Goal: Information Seeking & Learning: Learn about a topic

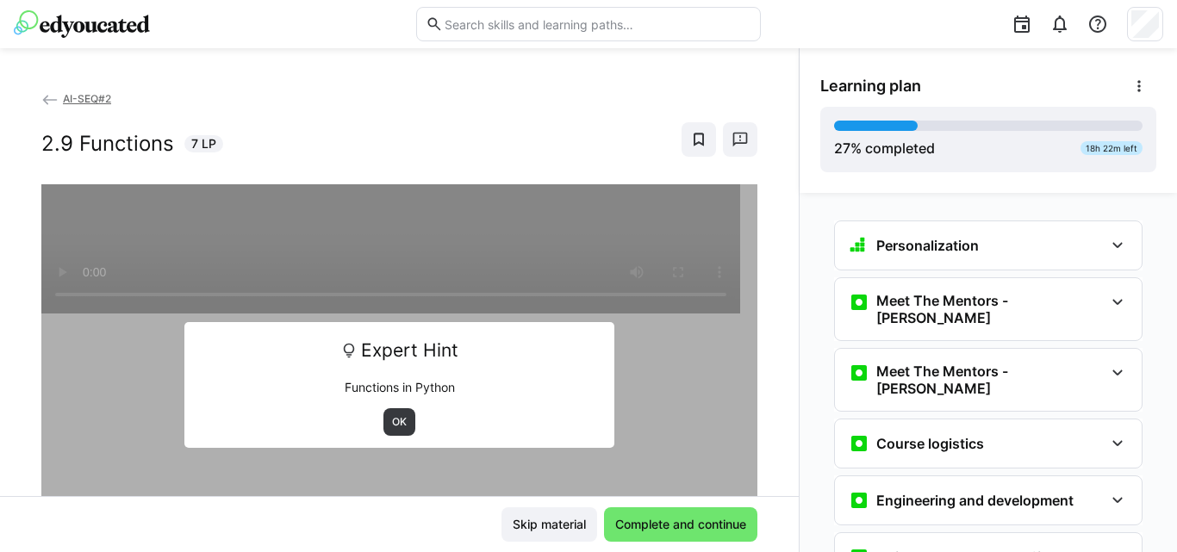
scroll to position [1300, 0]
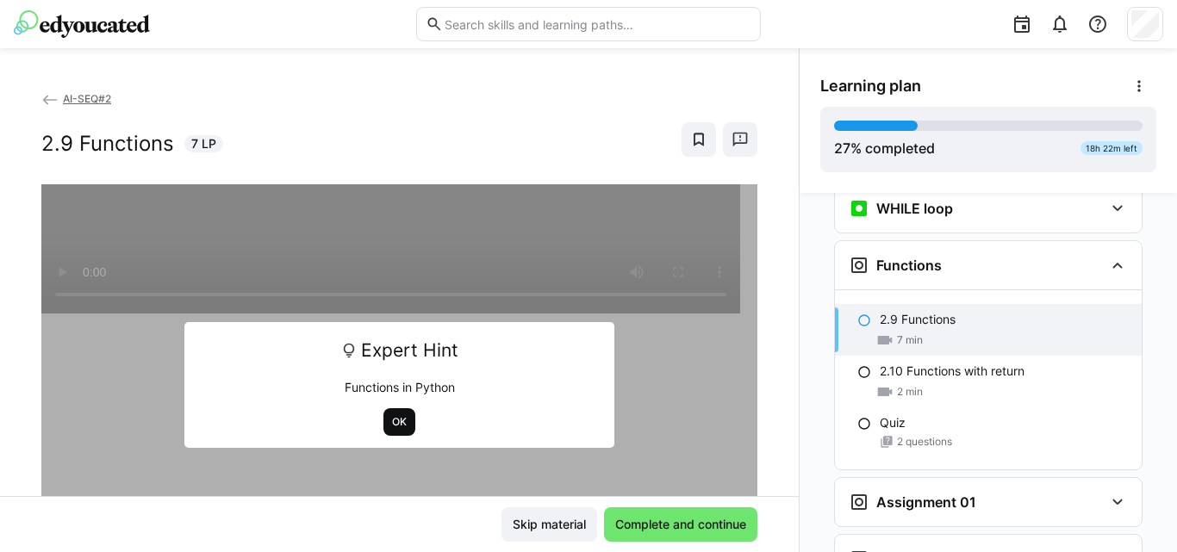
click at [399, 422] on span "OK" at bounding box center [399, 422] width 18 height 14
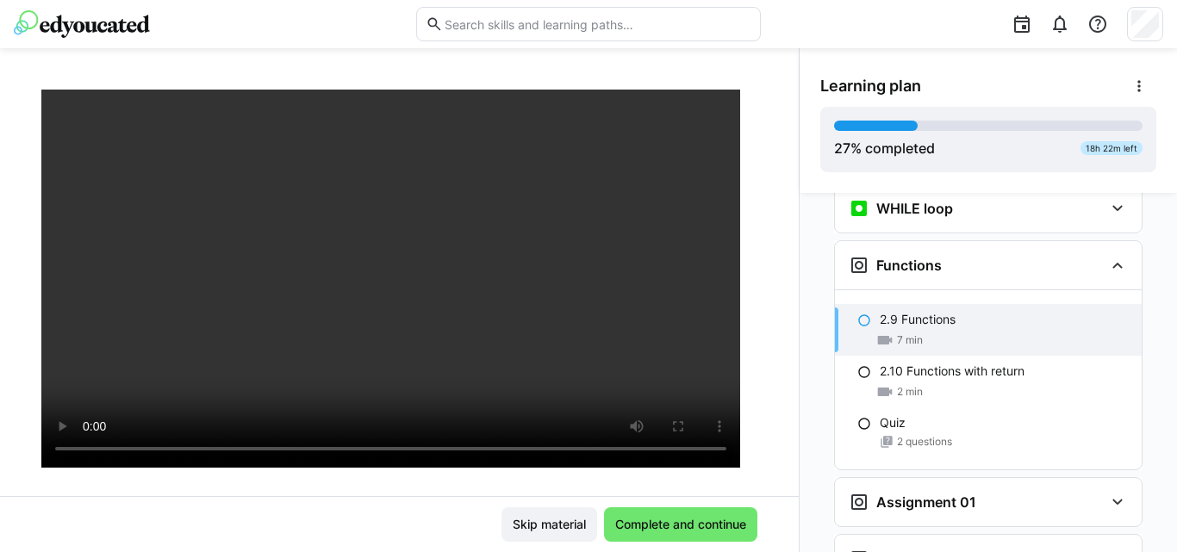
scroll to position [112, 0]
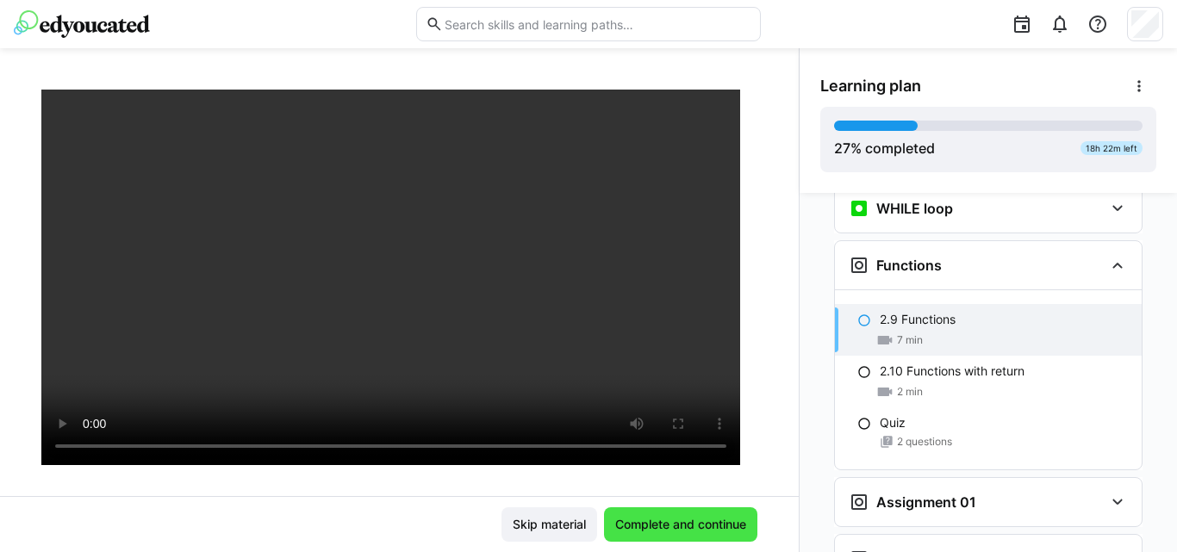
click at [613, 526] on span "Complete and continue" at bounding box center [681, 524] width 136 height 17
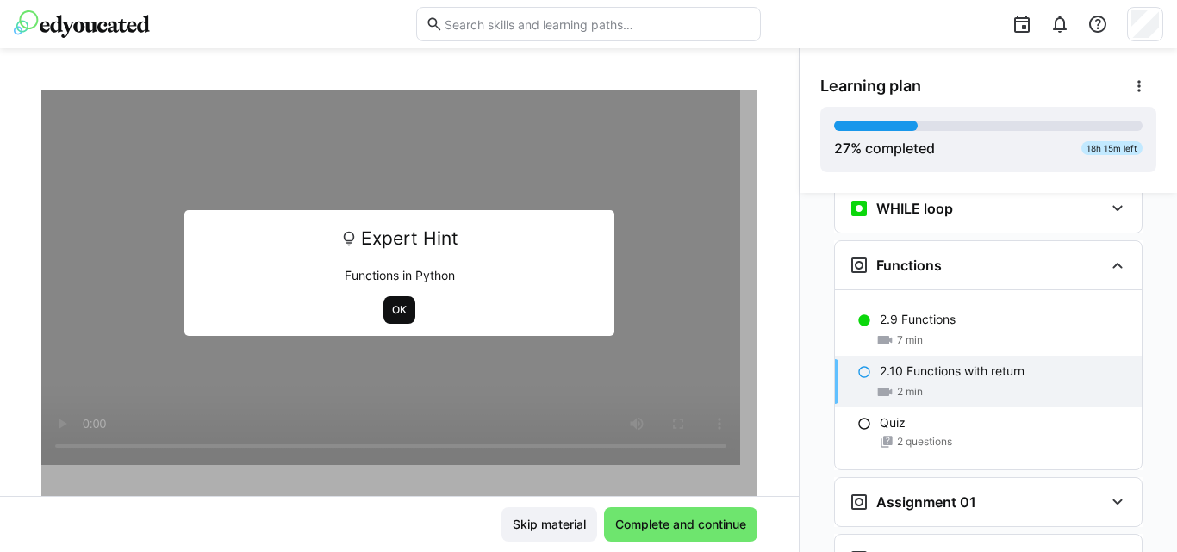
click at [390, 309] on span "OK" at bounding box center [399, 310] width 18 height 14
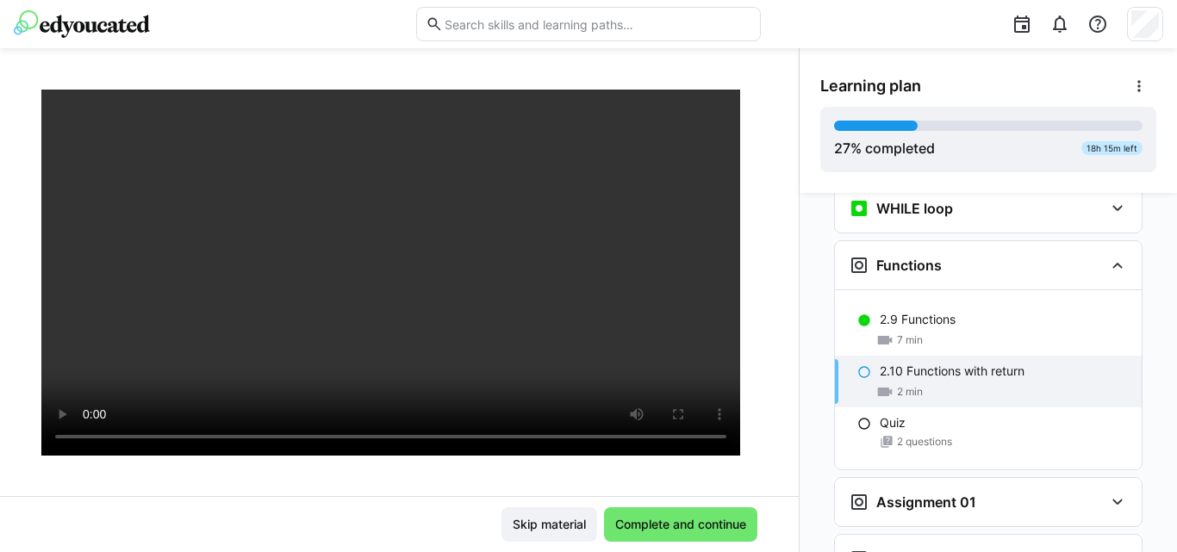
scroll to position [116, 0]
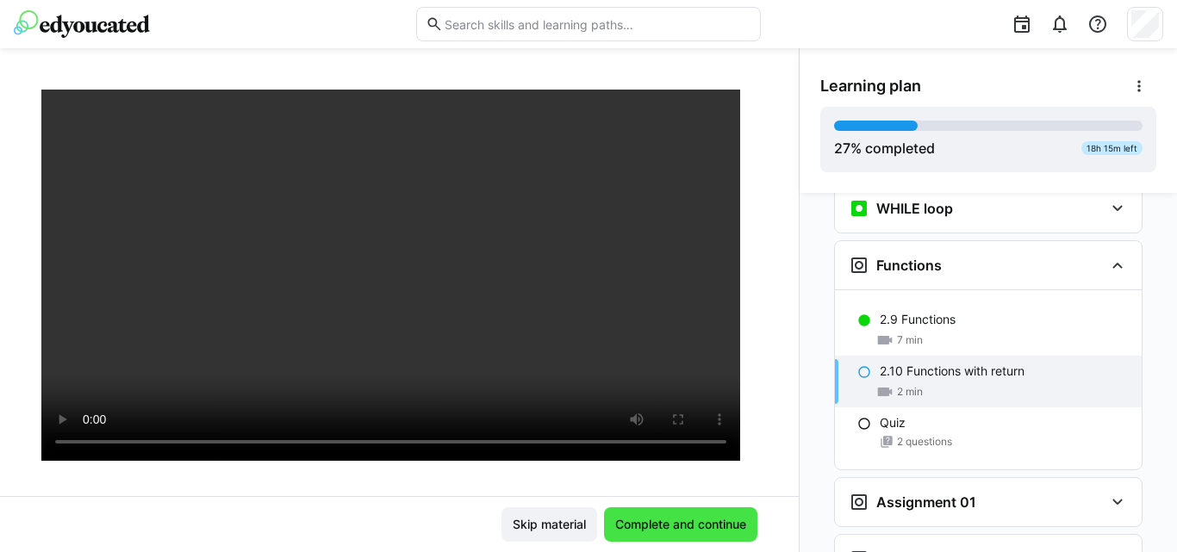
click at [634, 520] on span "Complete and continue" at bounding box center [681, 524] width 136 height 17
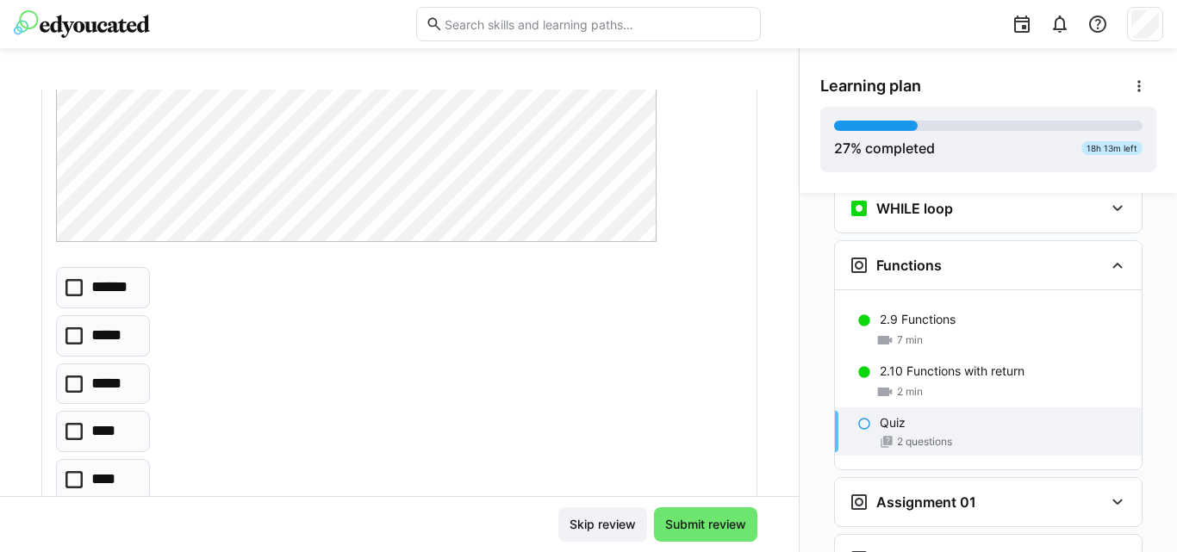
scroll to position [330, 0]
click at [115, 281] on p "******" at bounding box center [114, 286] width 46 height 22
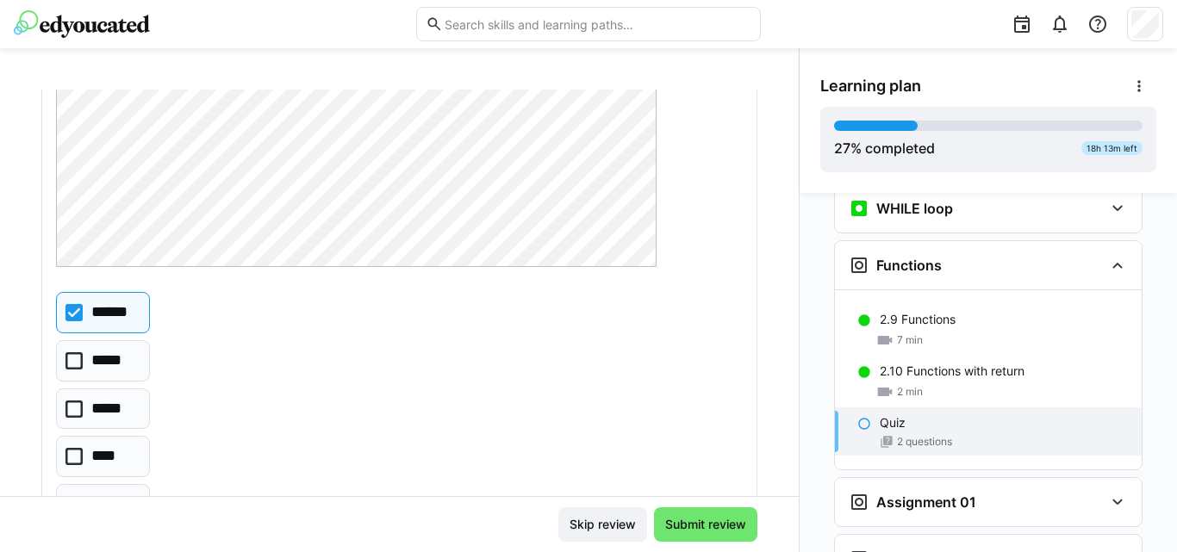
scroll to position [296, 0]
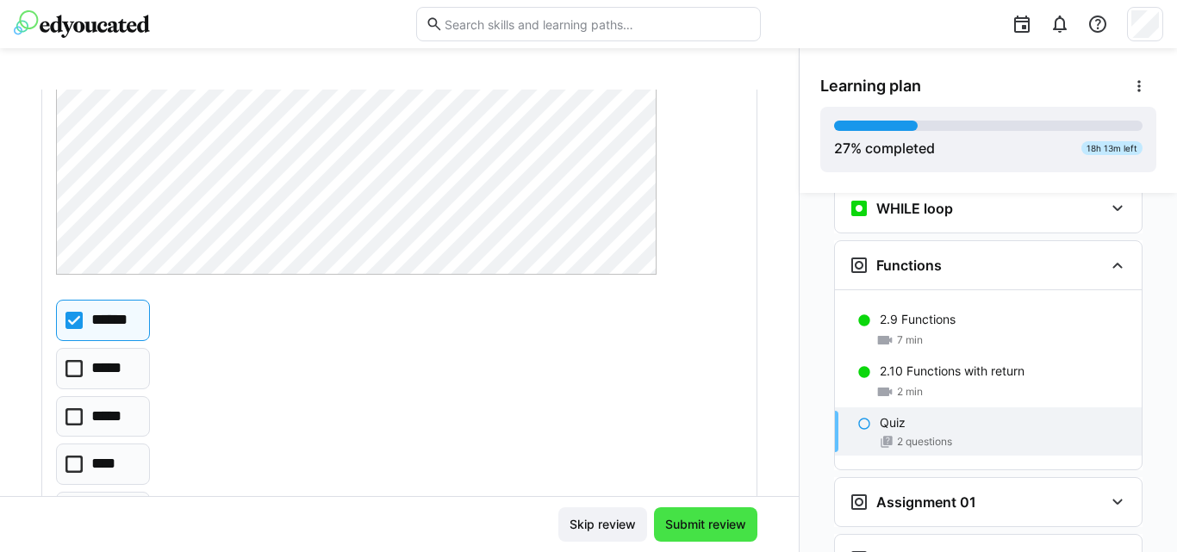
click at [676, 533] on span "Submit review" at bounding box center [706, 524] width 86 height 17
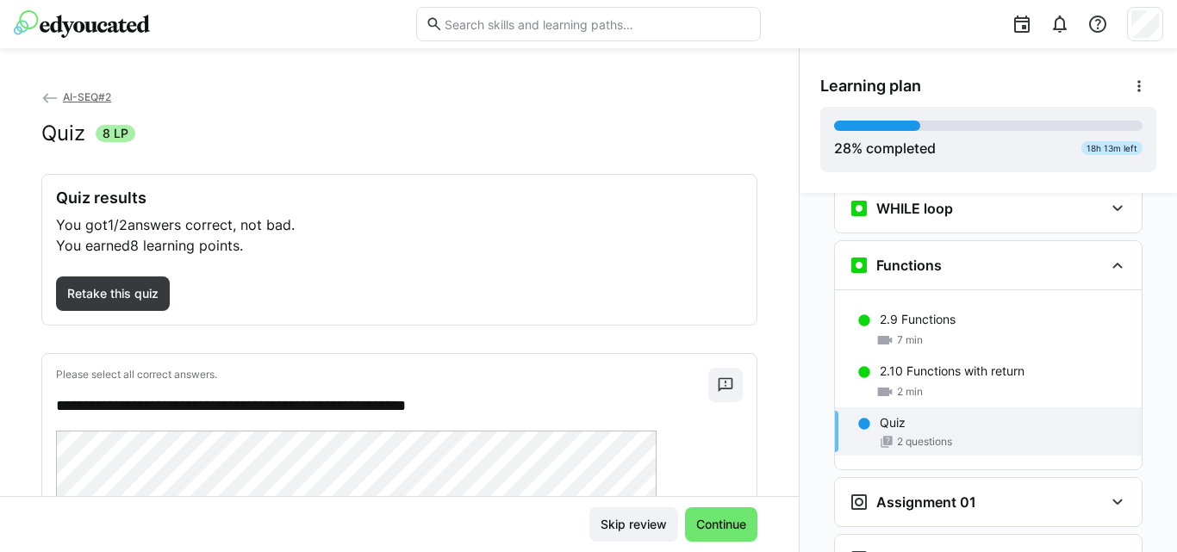
scroll to position [0, 0]
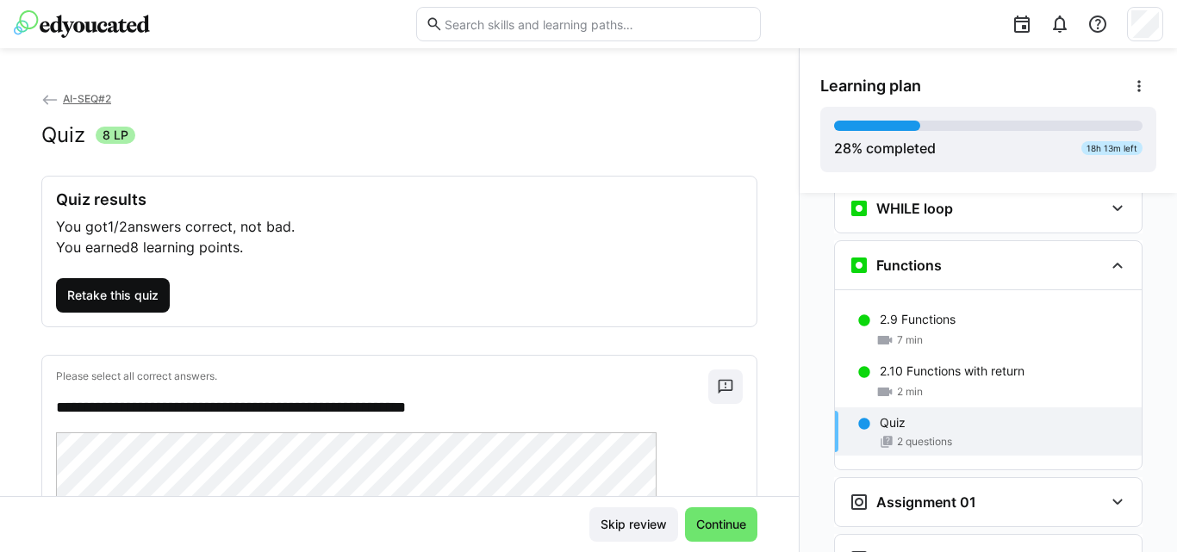
click at [151, 292] on span "Retake this quiz" at bounding box center [113, 295] width 97 height 17
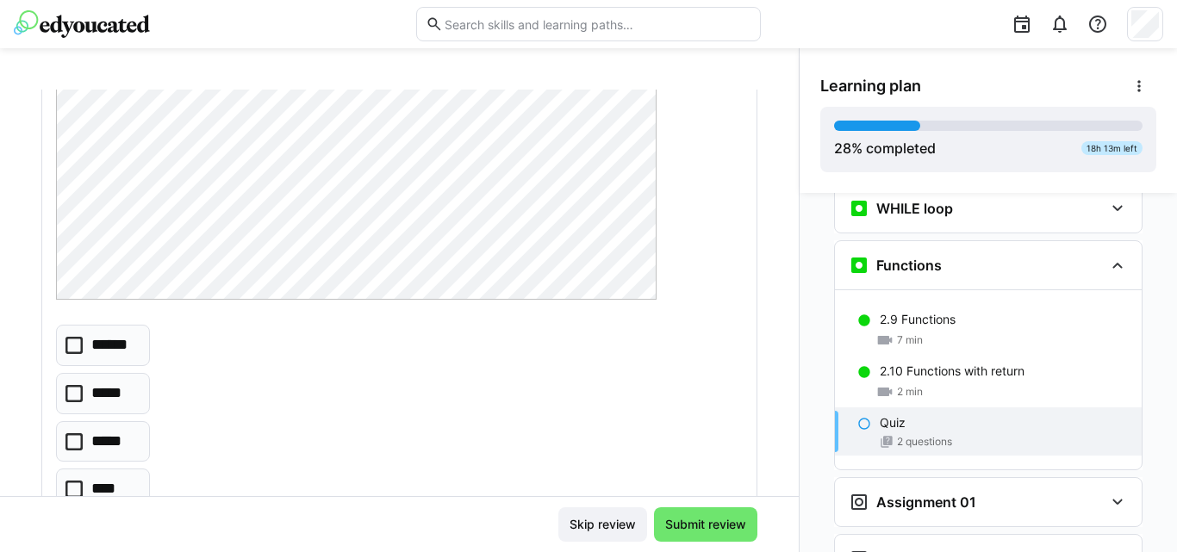
scroll to position [283, 0]
click at [78, 335] on icon at bounding box center [73, 333] width 17 height 17
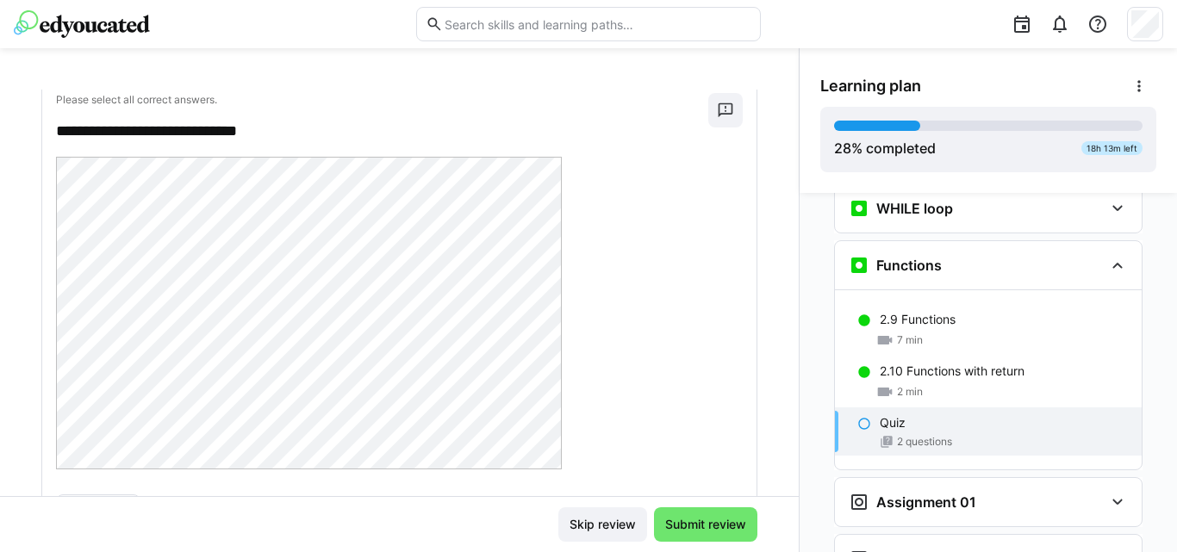
scroll to position [1032, 0]
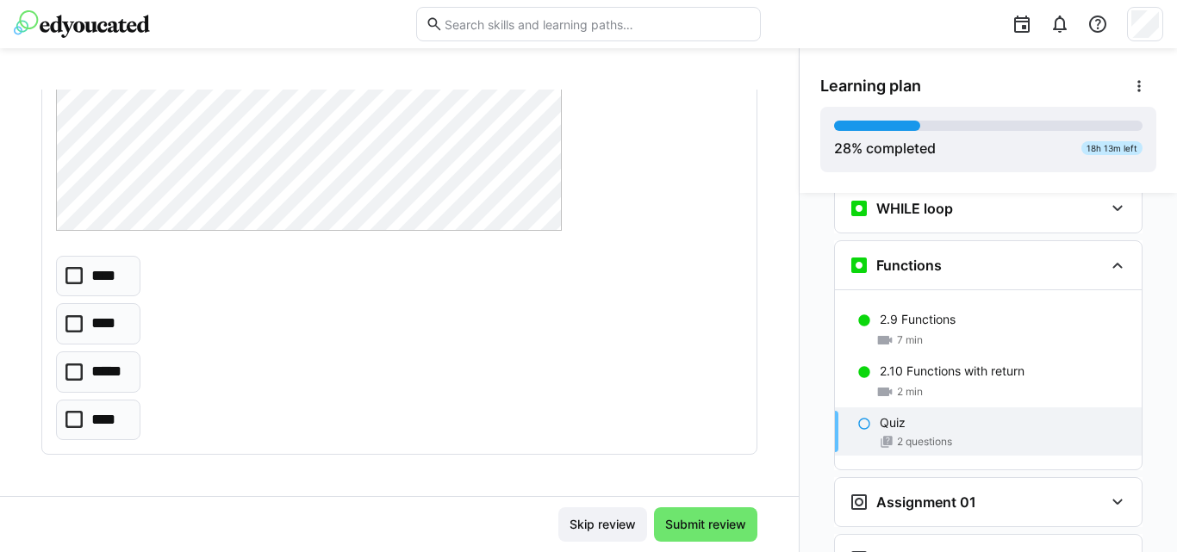
click at [74, 285] on eds-checkbox "****" at bounding box center [98, 276] width 84 height 41
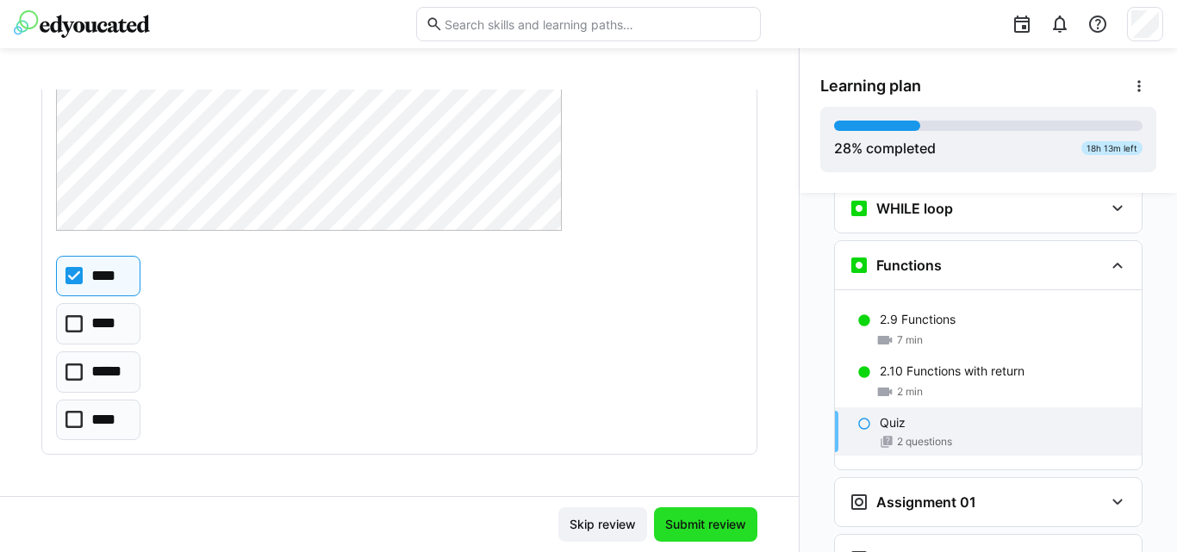
click at [694, 518] on span "Submit review" at bounding box center [706, 524] width 86 height 17
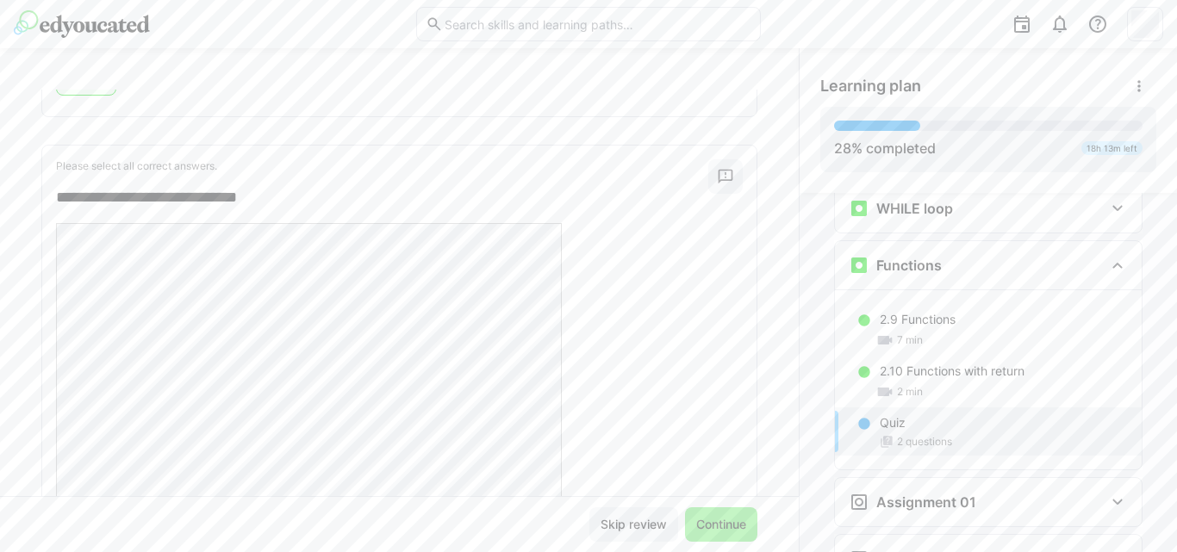
scroll to position [771, 0]
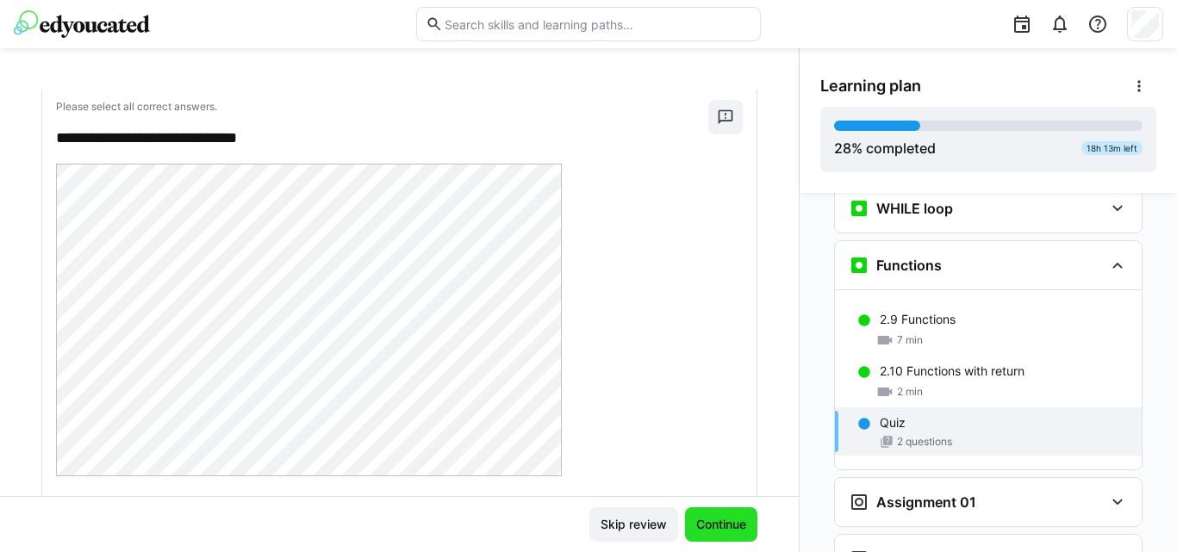
click at [701, 517] on span "Continue" at bounding box center [721, 524] width 55 height 17
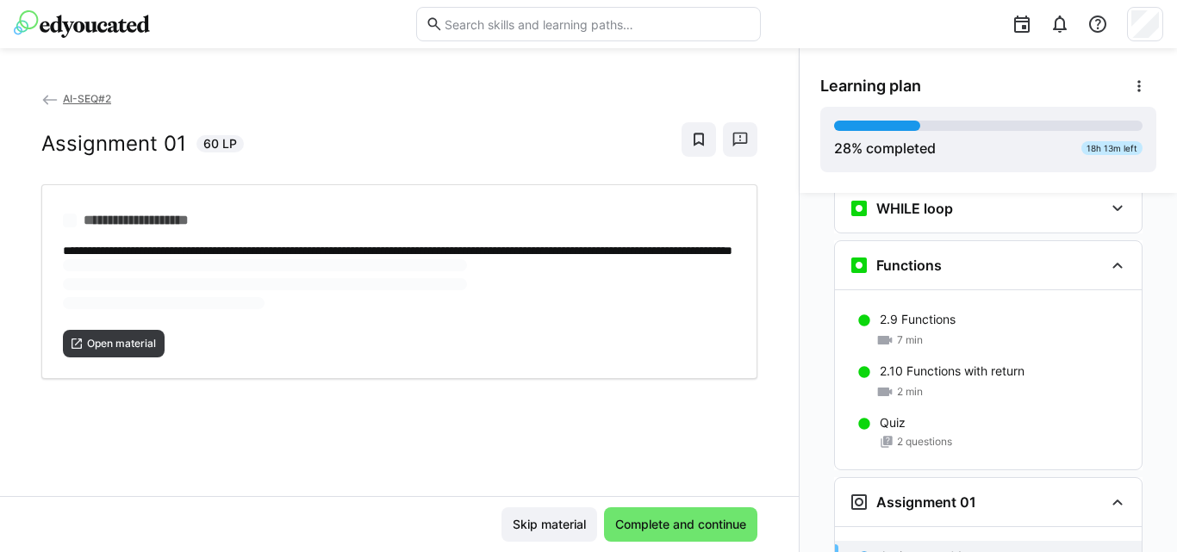
scroll to position [1472, 0]
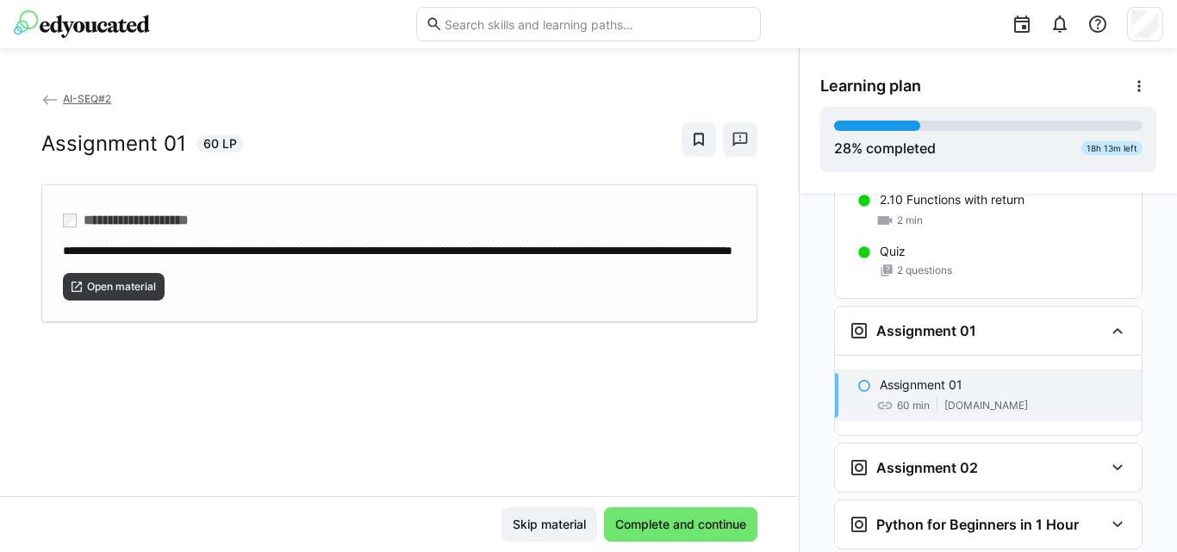
click at [359, 258] on div "**********" at bounding box center [399, 250] width 673 height 18
click at [673, 528] on span "Complete and continue" at bounding box center [681, 524] width 136 height 17
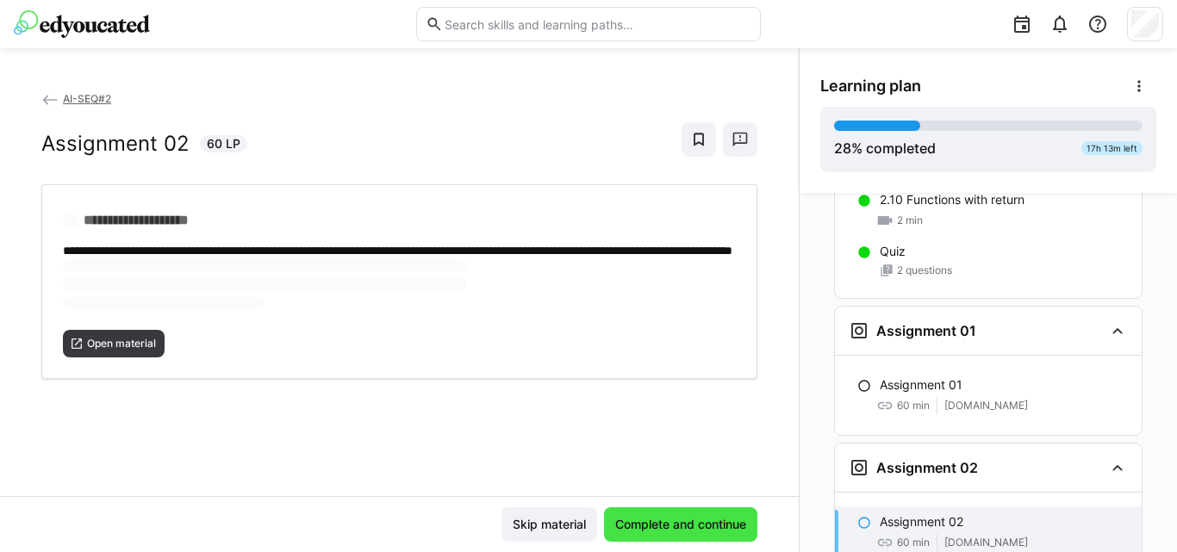
scroll to position [1552, 0]
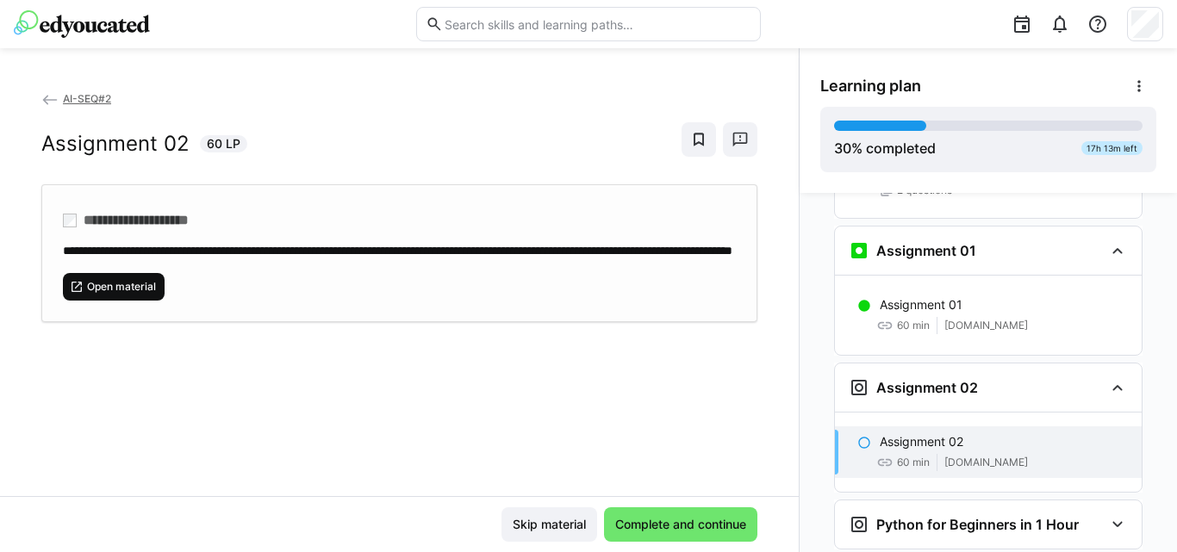
click at [138, 301] on span "Open material" at bounding box center [114, 287] width 102 height 28
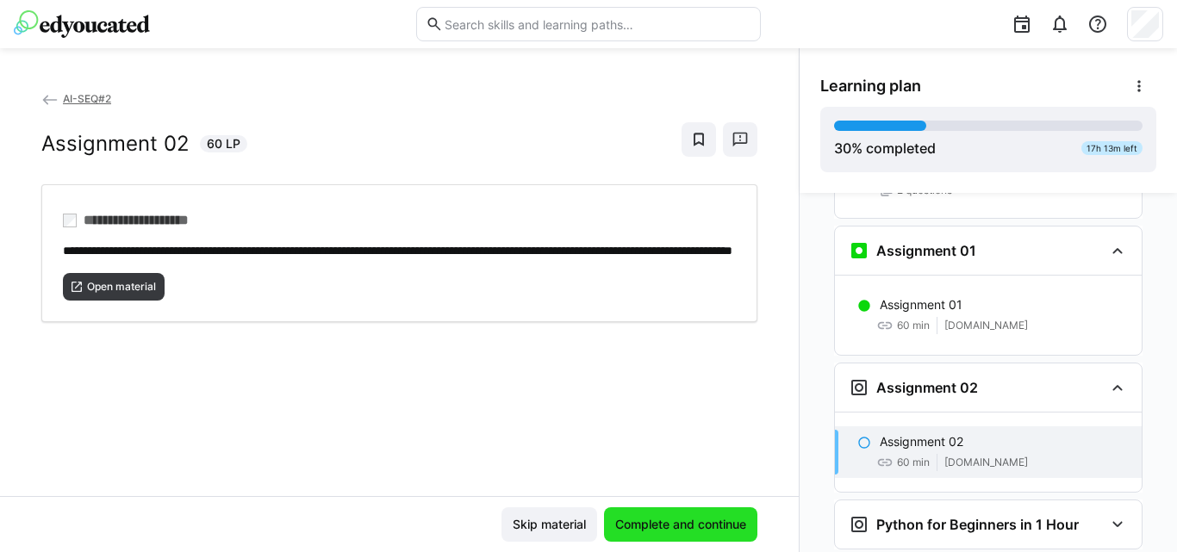
click at [669, 523] on span "Complete and continue" at bounding box center [681, 524] width 136 height 17
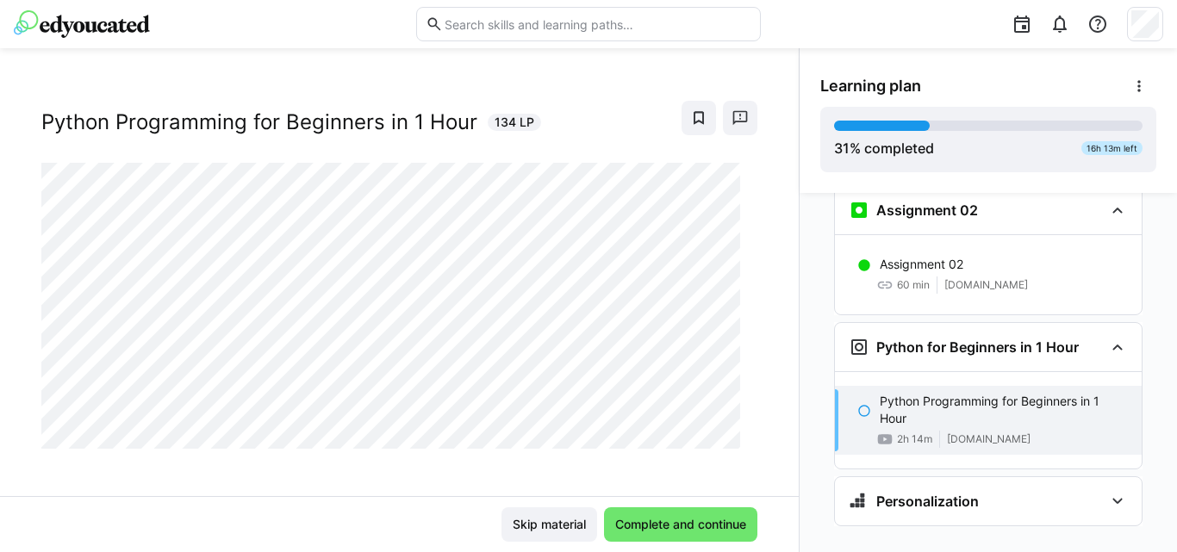
scroll to position [29, 0]
